Goal: Check status: Check status

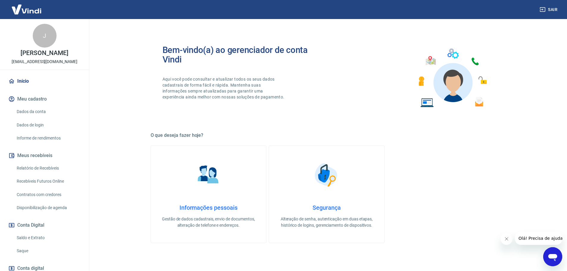
click at [42, 238] on link "Saldo e Extrato" at bounding box center [48, 238] width 68 height 12
